Goal: Task Accomplishment & Management: Use online tool/utility

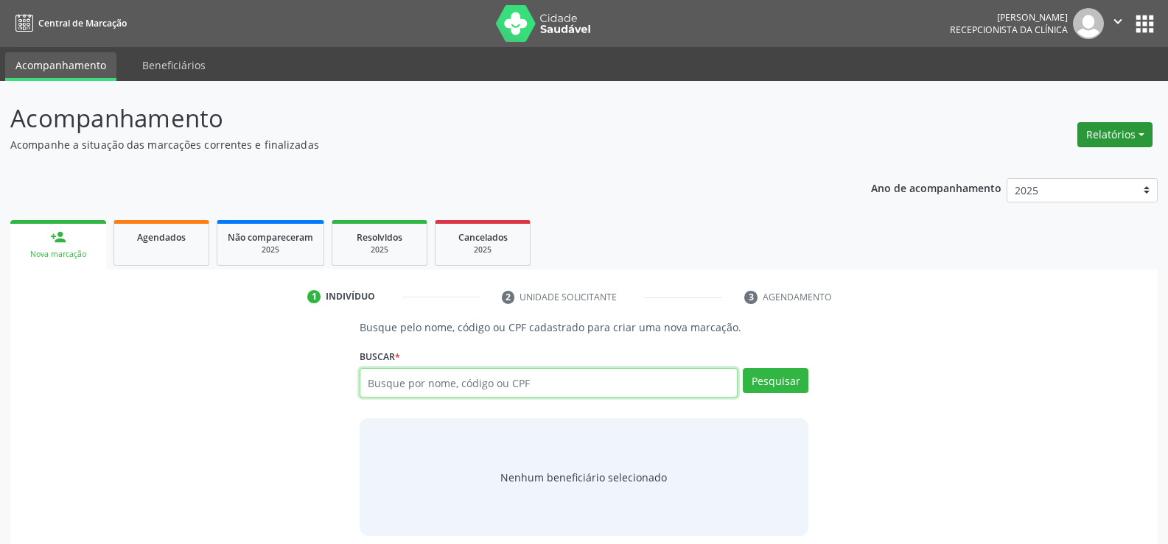
click at [1095, 137] on button "Relatórios" at bounding box center [1114, 134] width 75 height 25
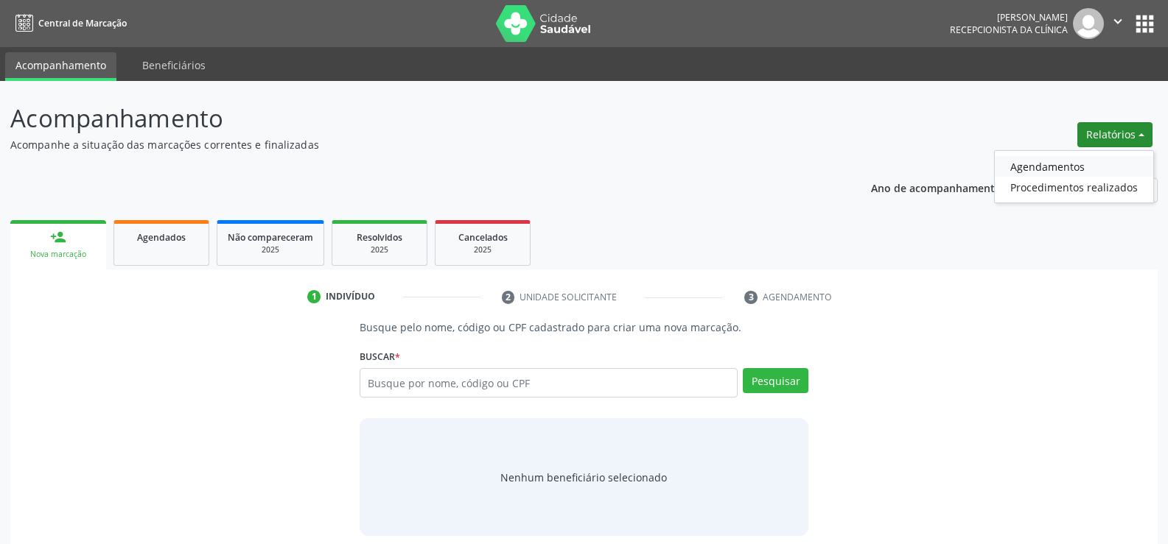
click at [1051, 172] on link "Agendamentos" at bounding box center [1074, 166] width 158 height 21
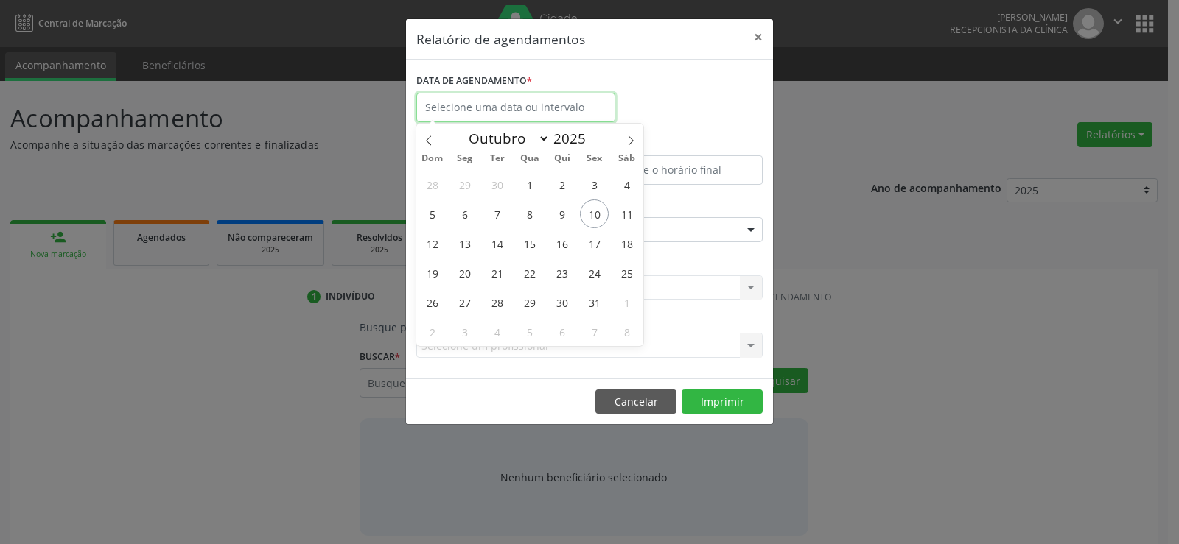
click at [510, 113] on input "text" at bounding box center [515, 107] width 199 height 29
click at [589, 215] on span "10" at bounding box center [594, 214] width 29 height 29
type input "[DATE]"
click at [589, 215] on span "10" at bounding box center [594, 214] width 29 height 29
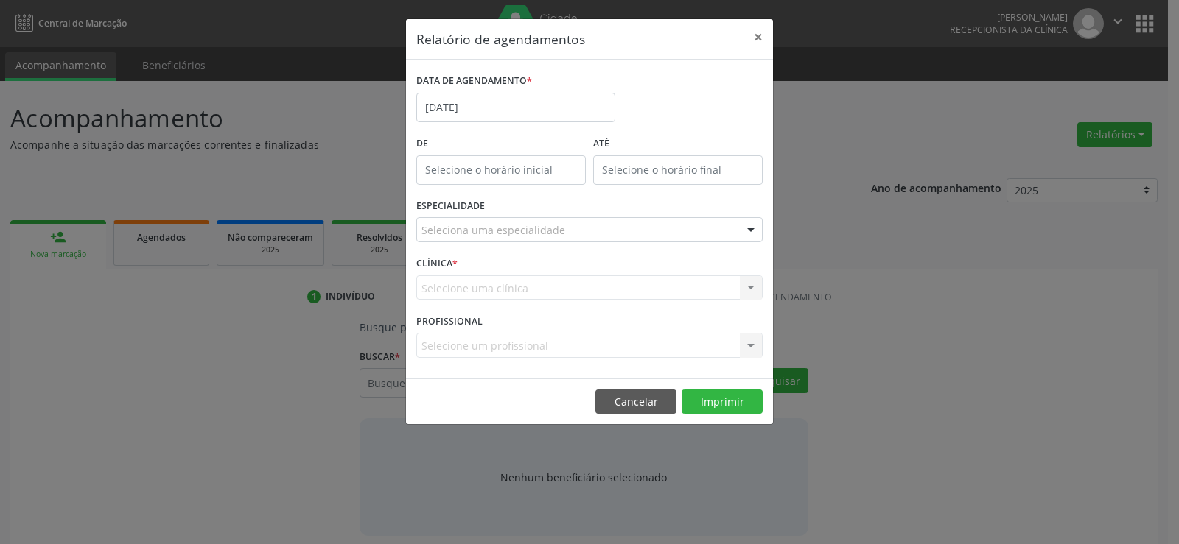
click at [584, 228] on div "Seleciona uma especialidade" at bounding box center [589, 229] width 346 height 25
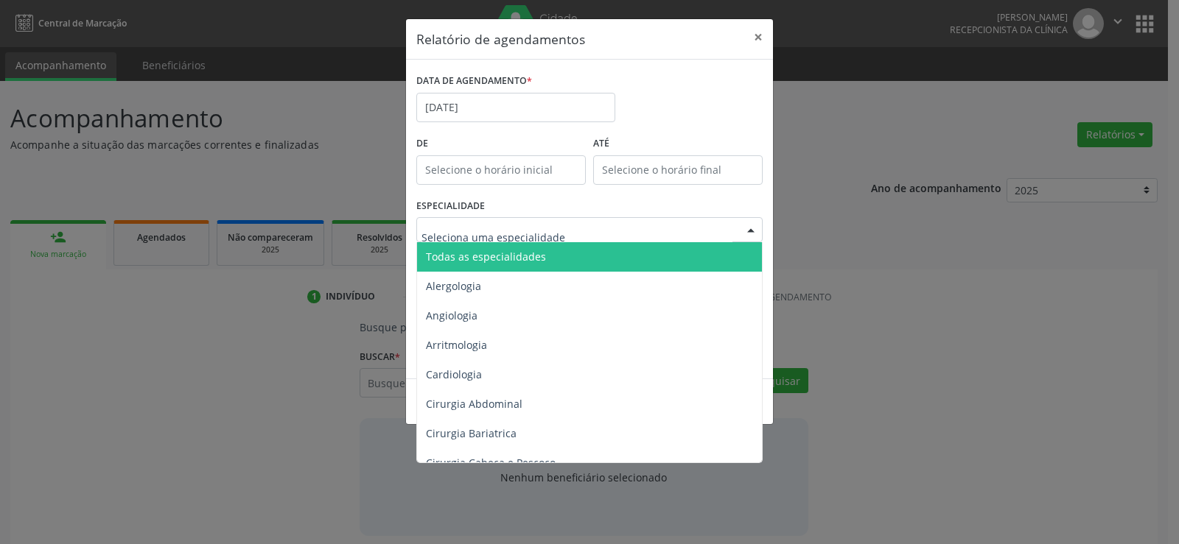
click at [579, 255] on span "Todas as especialidades" at bounding box center [590, 256] width 347 height 29
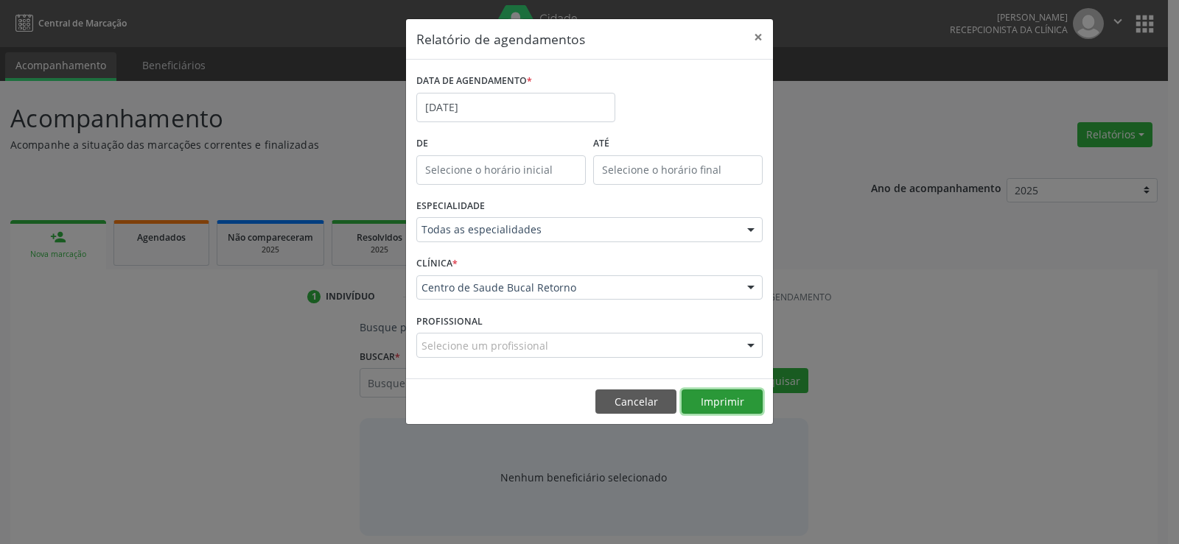
click at [700, 401] on button "Imprimir" at bounding box center [722, 402] width 81 height 25
